Goal: Task Accomplishment & Management: Manage account settings

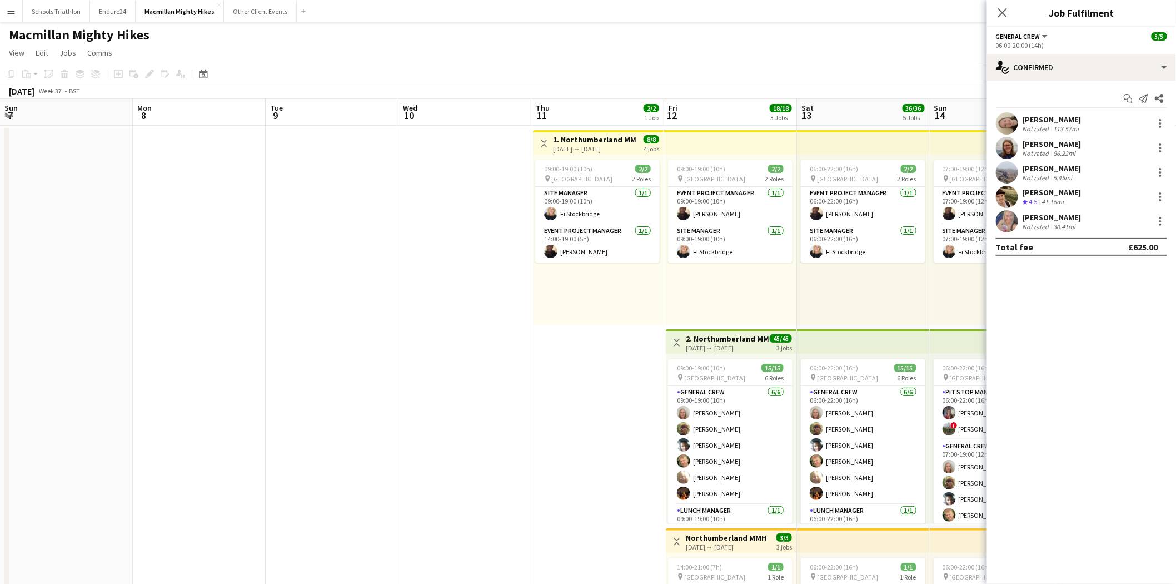
scroll to position [0, 445]
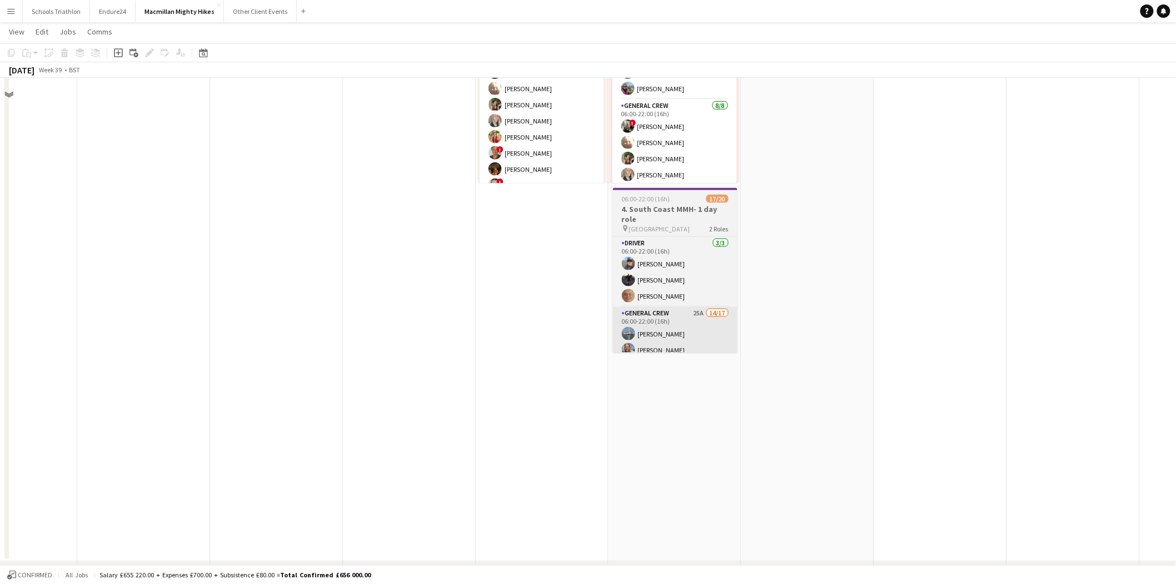
scroll to position [556, 0]
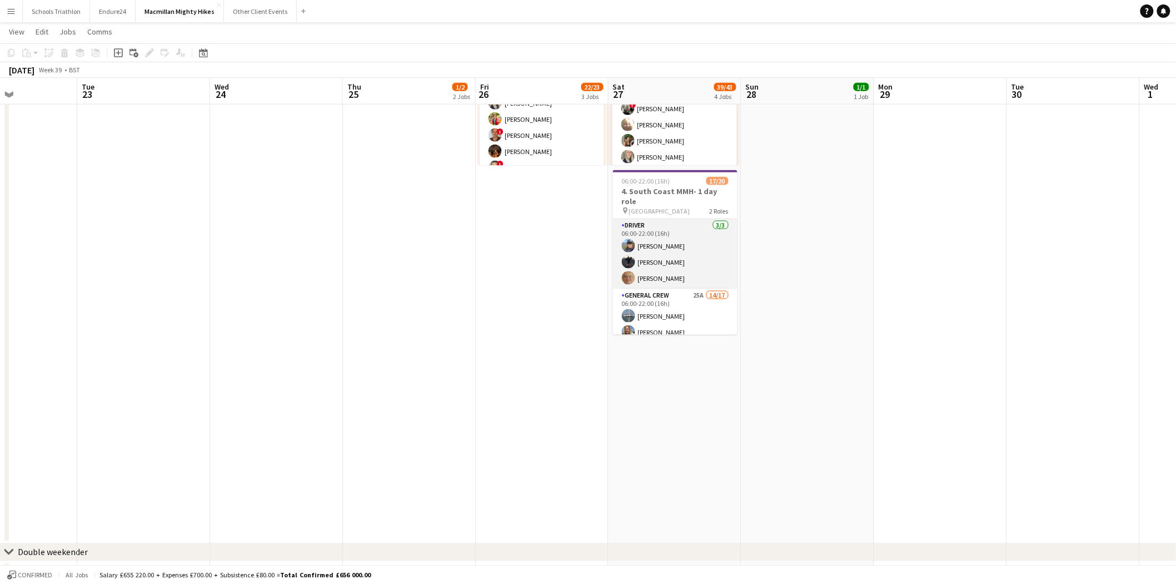
click at [665, 256] on app-card-role "Driver [DATE] 06:00-22:00 (16h) [PERSON_NAME] [PERSON_NAME] [PERSON_NAME]" at bounding box center [675, 254] width 125 height 70
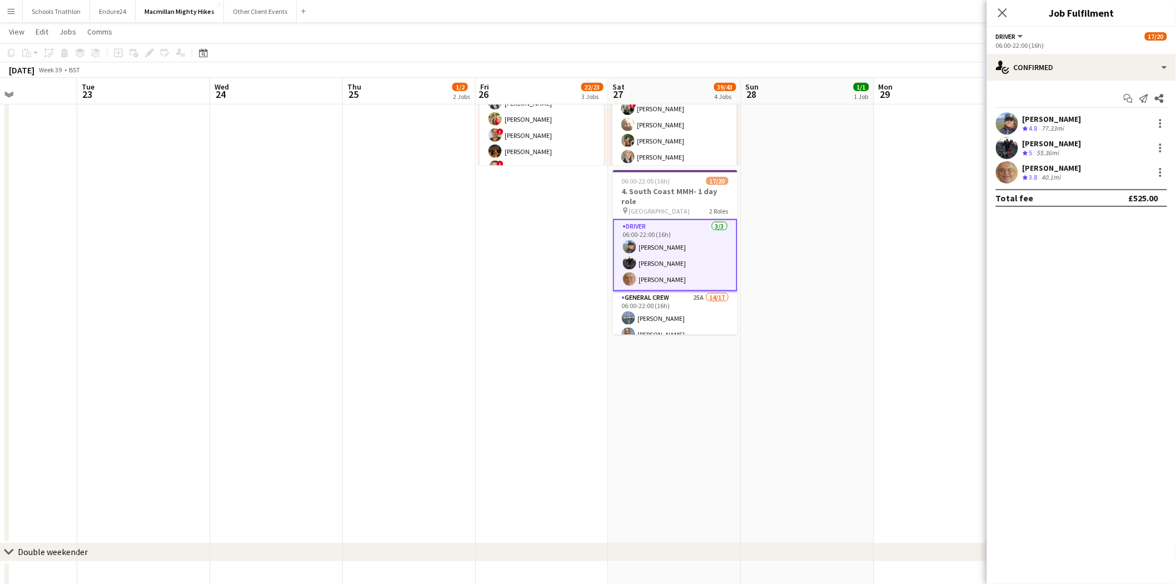
click at [1062, 145] on div "[PERSON_NAME]" at bounding box center [1052, 143] width 59 height 10
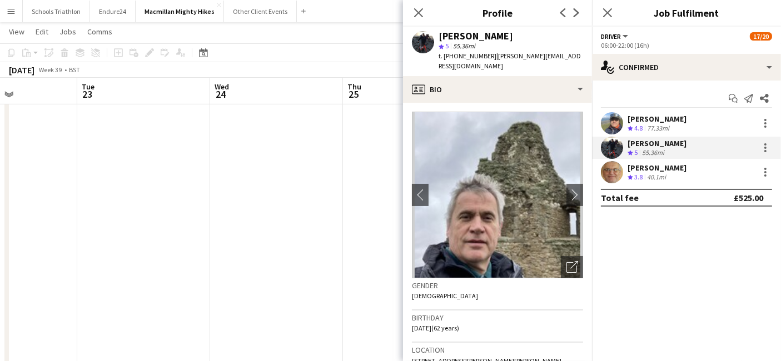
scroll to position [62, 0]
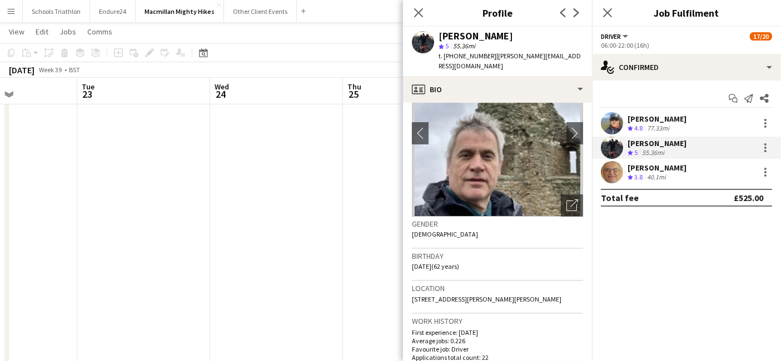
drag, startPoint x: 314, startPoint y: 292, endPoint x: 373, endPoint y: 262, distance: 66.1
click at [314, 292] on app-date-cell at bounding box center [276, 56] width 133 height 975
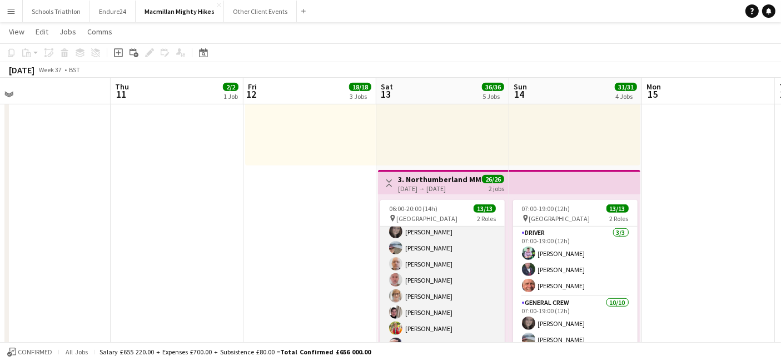
scroll to position [115, 0]
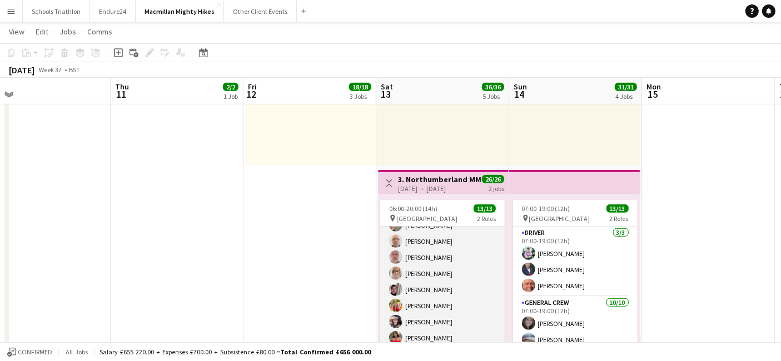
click at [431, 246] on app-card-role "General Crew [DATE] 06:00-20:00 (14h) [PERSON_NAME] [PERSON_NAME] [PERSON_NAME]…" at bounding box center [442, 273] width 125 height 183
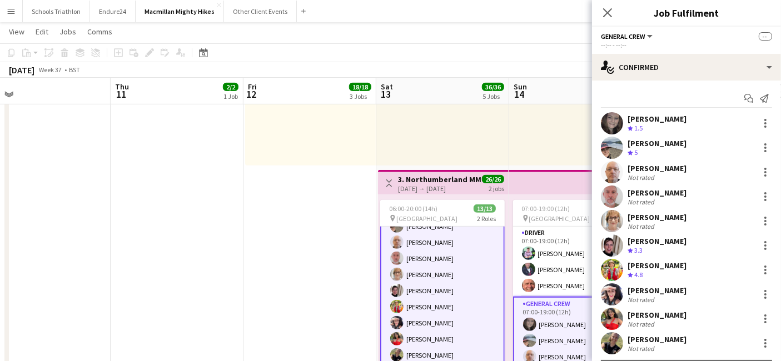
scroll to position [116, 0]
click at [671, 175] on div "120.47mi" at bounding box center [672, 177] width 30 height 8
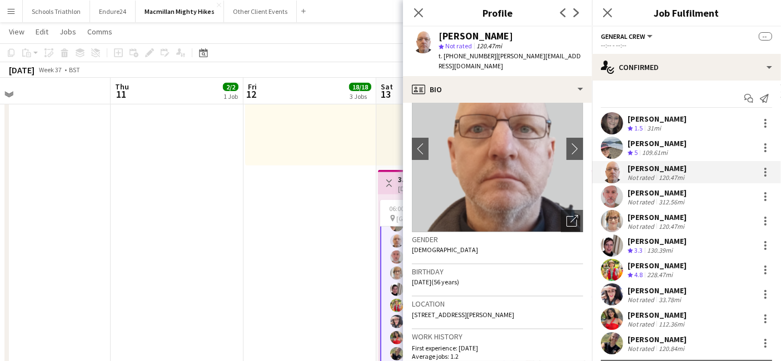
scroll to position [62, 0]
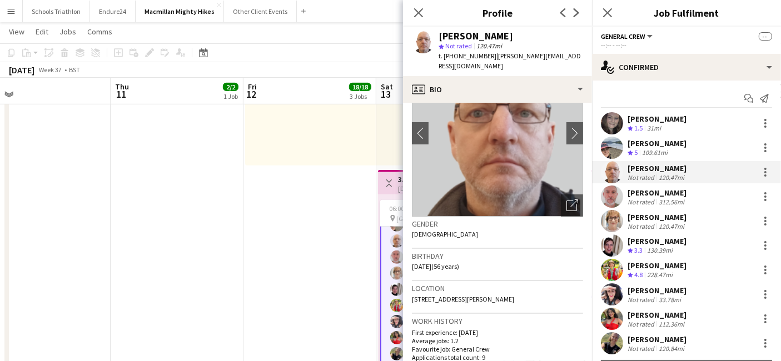
click at [514, 295] on span "[STREET_ADDRESS][PERSON_NAME]" at bounding box center [463, 299] width 102 height 8
drag, startPoint x: 519, startPoint y: 287, endPoint x: 545, endPoint y: 289, distance: 25.7
click at [514, 295] on span "[STREET_ADDRESS][PERSON_NAME]" at bounding box center [463, 299] width 102 height 8
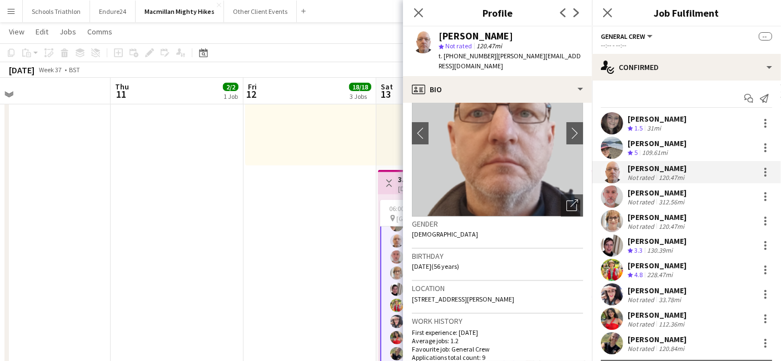
copy span "HU18 1JB"
click at [238, 273] on app-date-cell "Toggle View 1. Northumberland MMH- 4 day role [DATE] → [DATE] 8/8 4 jobs 09:00-…" at bounding box center [177, 56] width 133 height 975
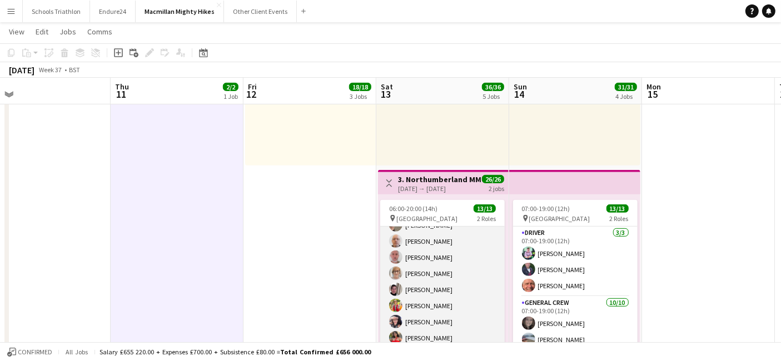
scroll to position [53, 0]
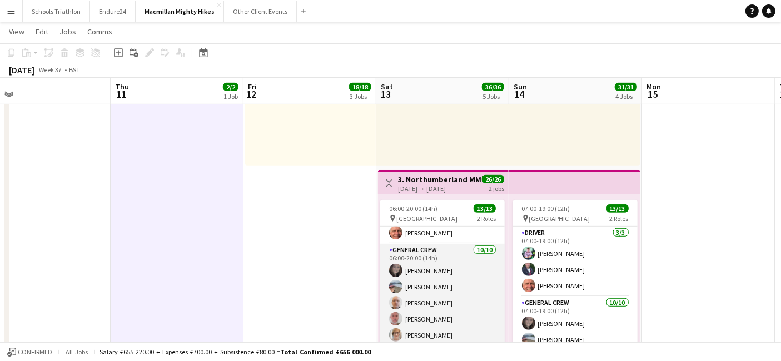
click at [425, 286] on app-card-role "General Crew [DATE] 06:00-20:00 (14h) [PERSON_NAME] [PERSON_NAME] [PERSON_NAME]…" at bounding box center [442, 335] width 125 height 183
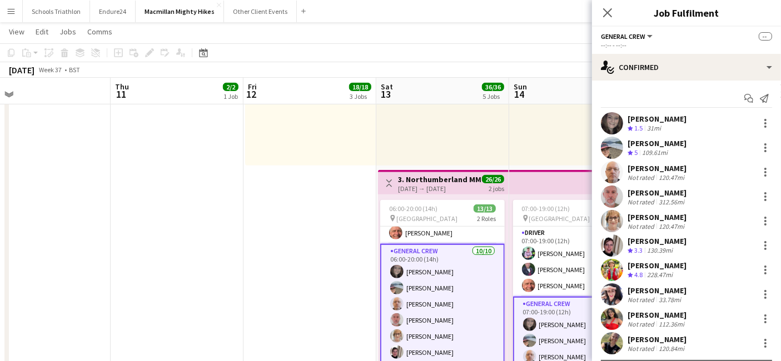
click at [675, 171] on div "[PERSON_NAME]" at bounding box center [657, 168] width 59 height 10
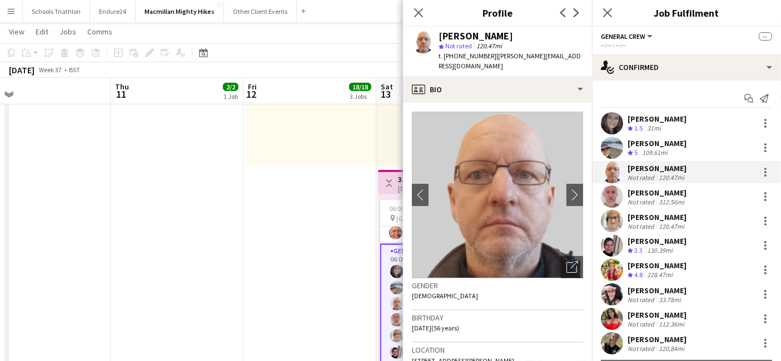
click at [665, 215] on div "[PERSON_NAME]" at bounding box center [657, 217] width 59 height 10
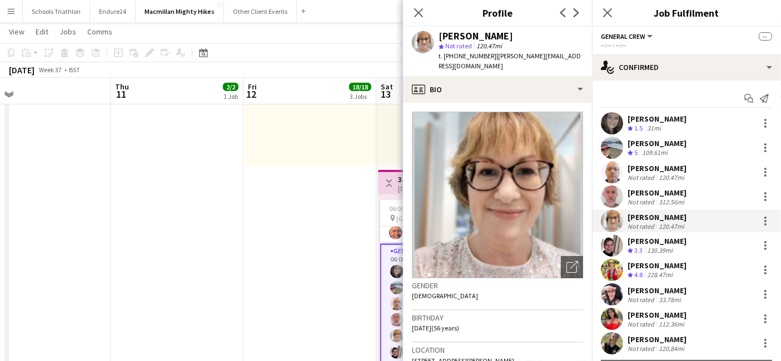
click at [671, 169] on div "[PERSON_NAME]" at bounding box center [657, 168] width 59 height 10
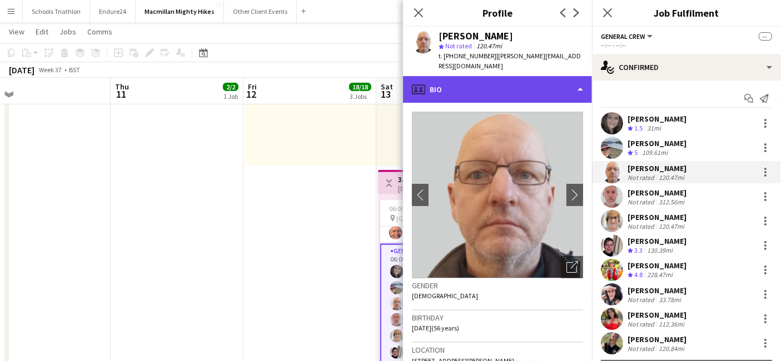
click at [476, 78] on div "profile Bio" at bounding box center [497, 89] width 189 height 27
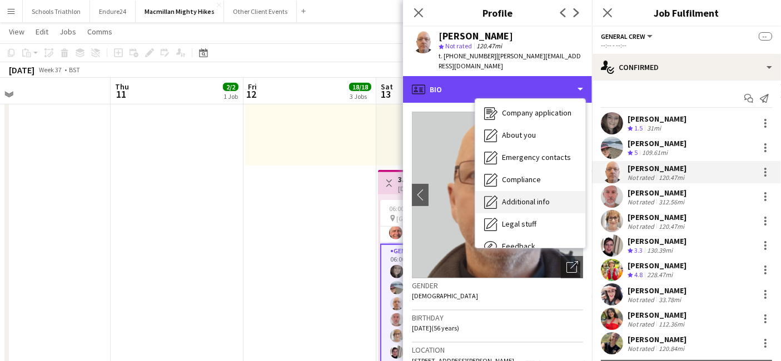
scroll to position [59, 0]
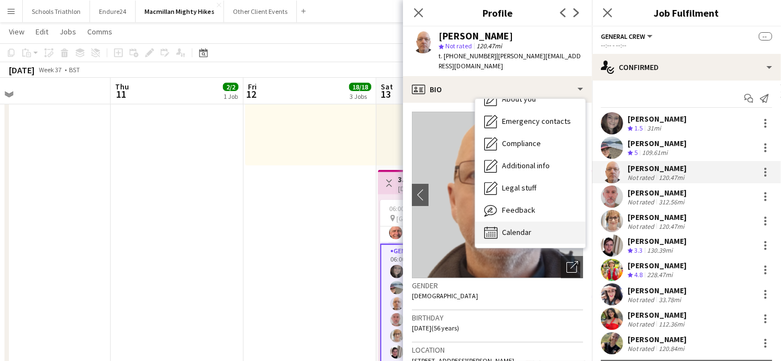
click at [524, 222] on div "Calendar Calendar" at bounding box center [530, 233] width 110 height 22
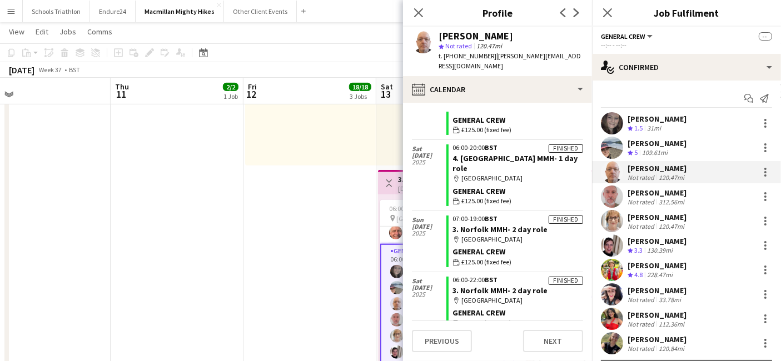
scroll to position [236, 0]
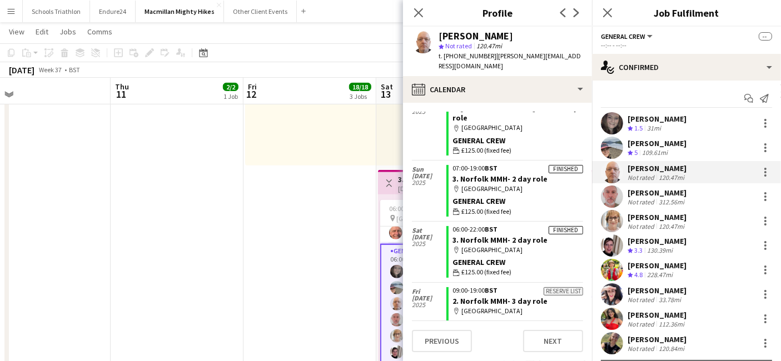
click at [677, 221] on div "[PERSON_NAME]" at bounding box center [657, 217] width 59 height 10
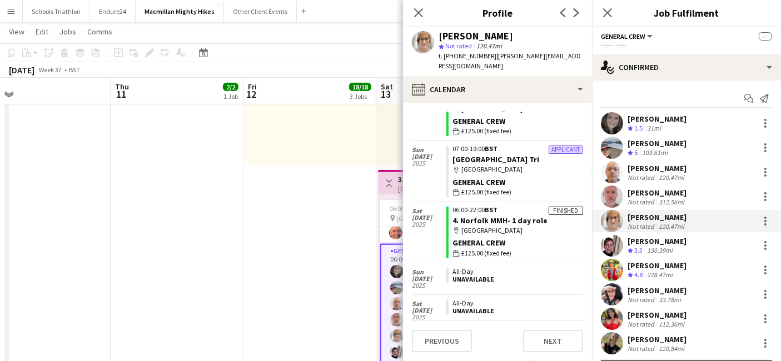
scroll to position [449, 0]
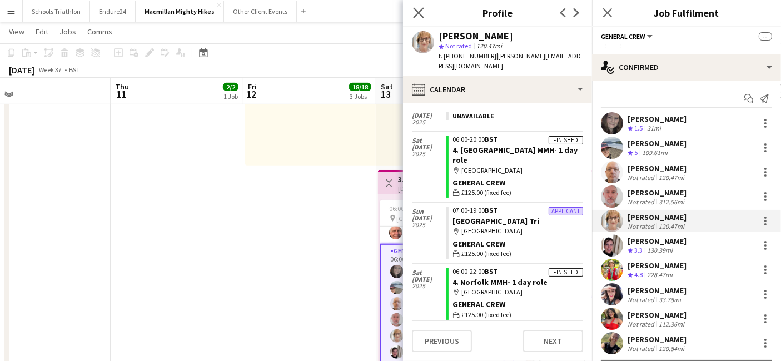
click at [419, 7] on icon "Close pop-in" at bounding box center [418, 12] width 11 height 11
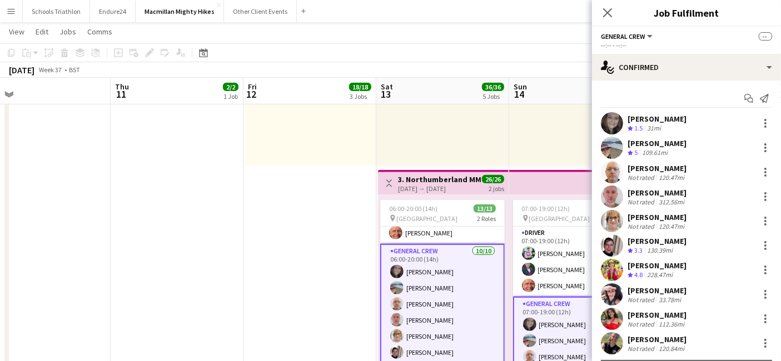
click at [250, 249] on app-date-cell "09:00-19:00 (10h) 2/2 pin Northumberland 2 Roles Event Project Manager [DATE] 0…" at bounding box center [309, 56] width 133 height 975
